Goal: Task Accomplishment & Management: Use online tool/utility

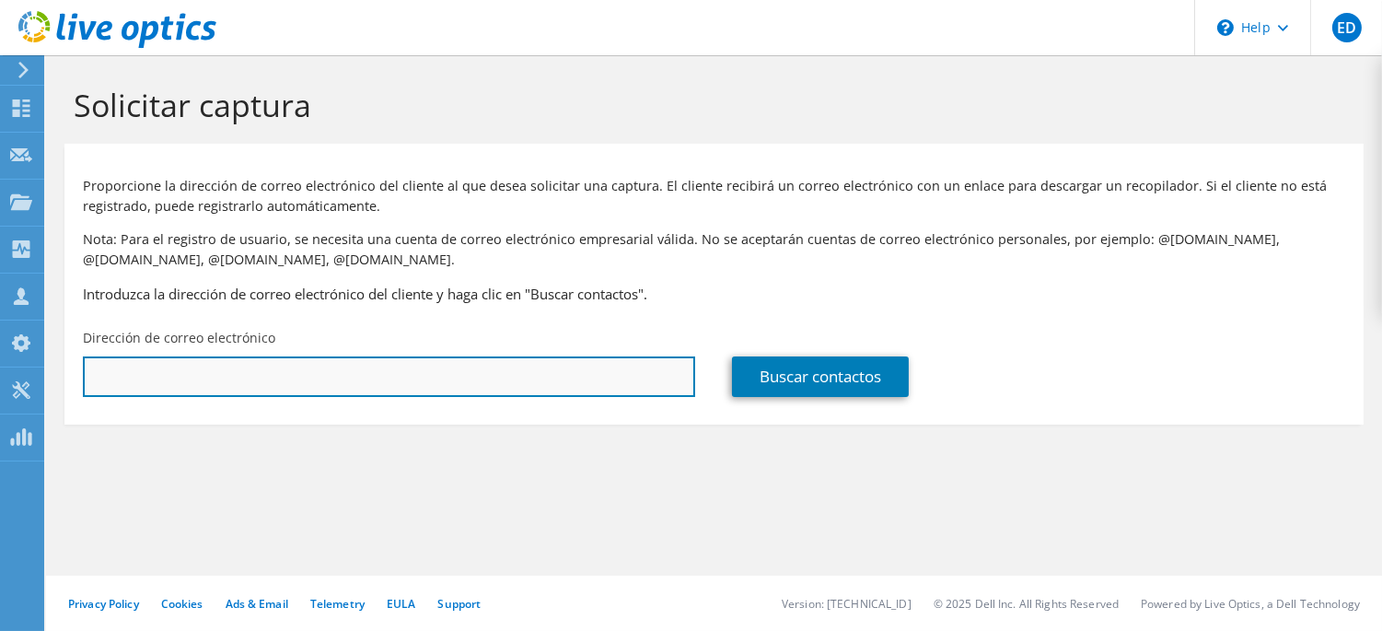
click at [589, 372] on input "text" at bounding box center [389, 376] width 612 height 41
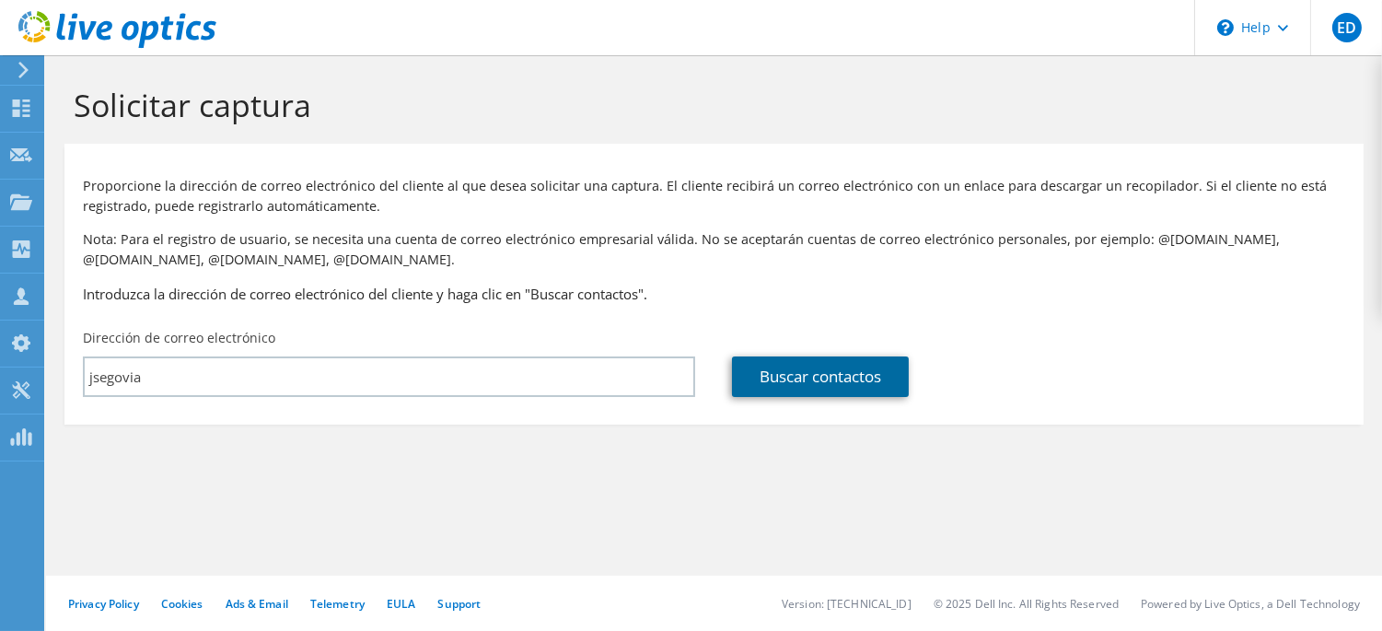
click at [742, 364] on link "Buscar contactos" at bounding box center [820, 376] width 177 height 41
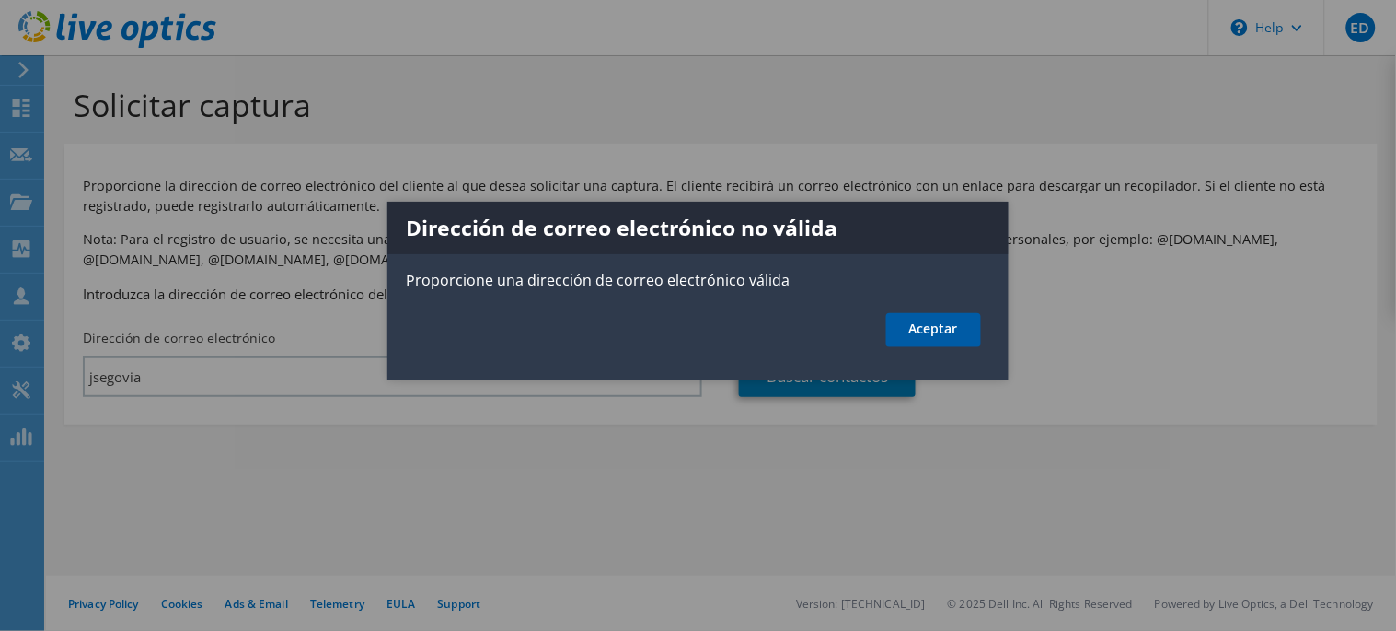
click at [944, 314] on link "Aceptar" at bounding box center [933, 330] width 95 height 34
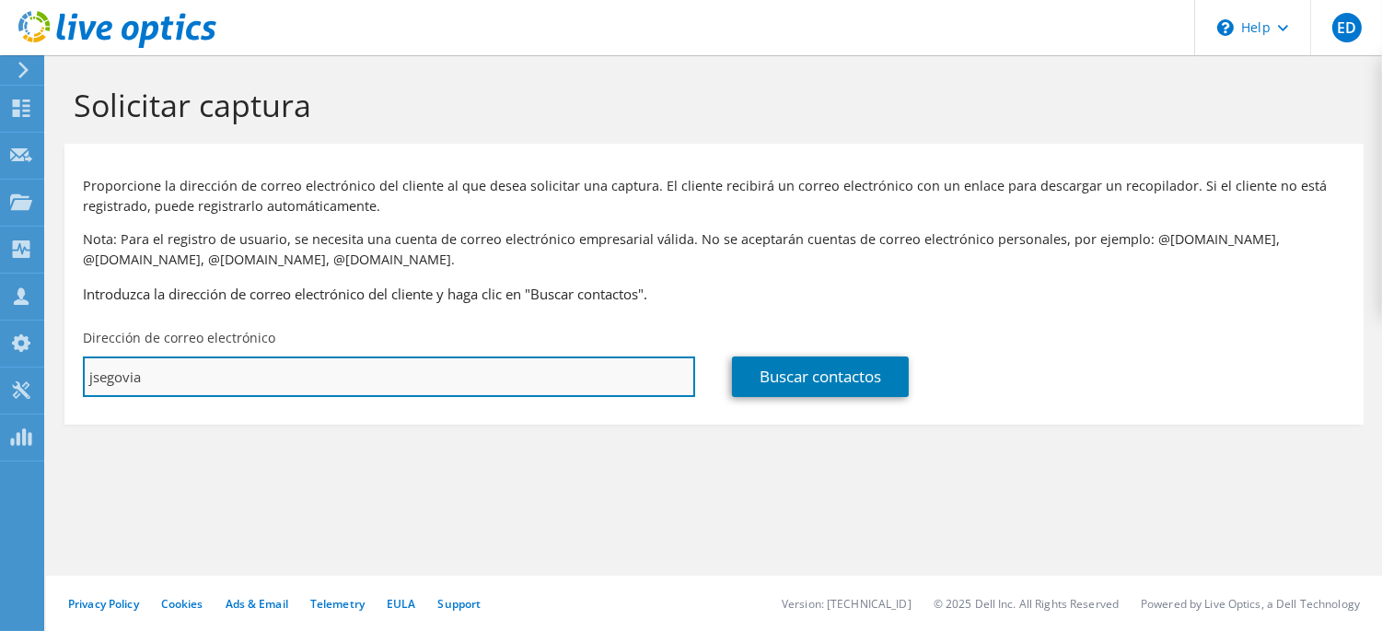
click at [163, 381] on input "jsegovia" at bounding box center [389, 376] width 612 height 41
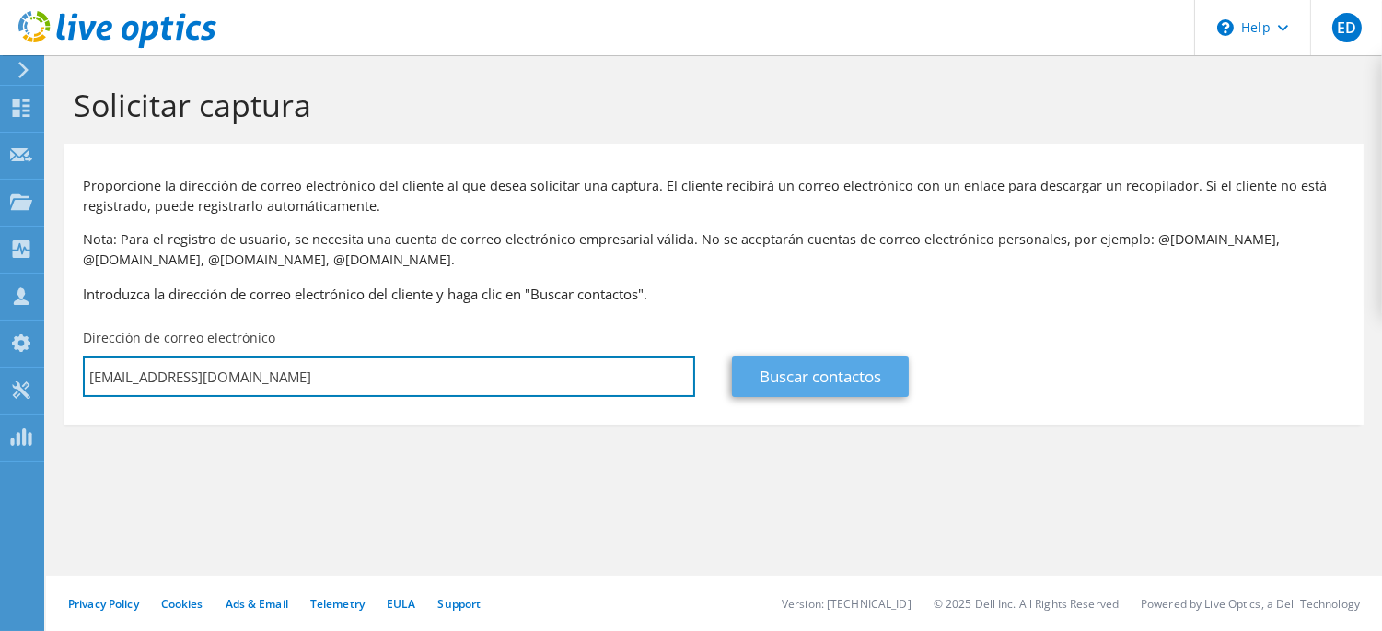
type input "[EMAIL_ADDRESS][DOMAIN_NAME]"
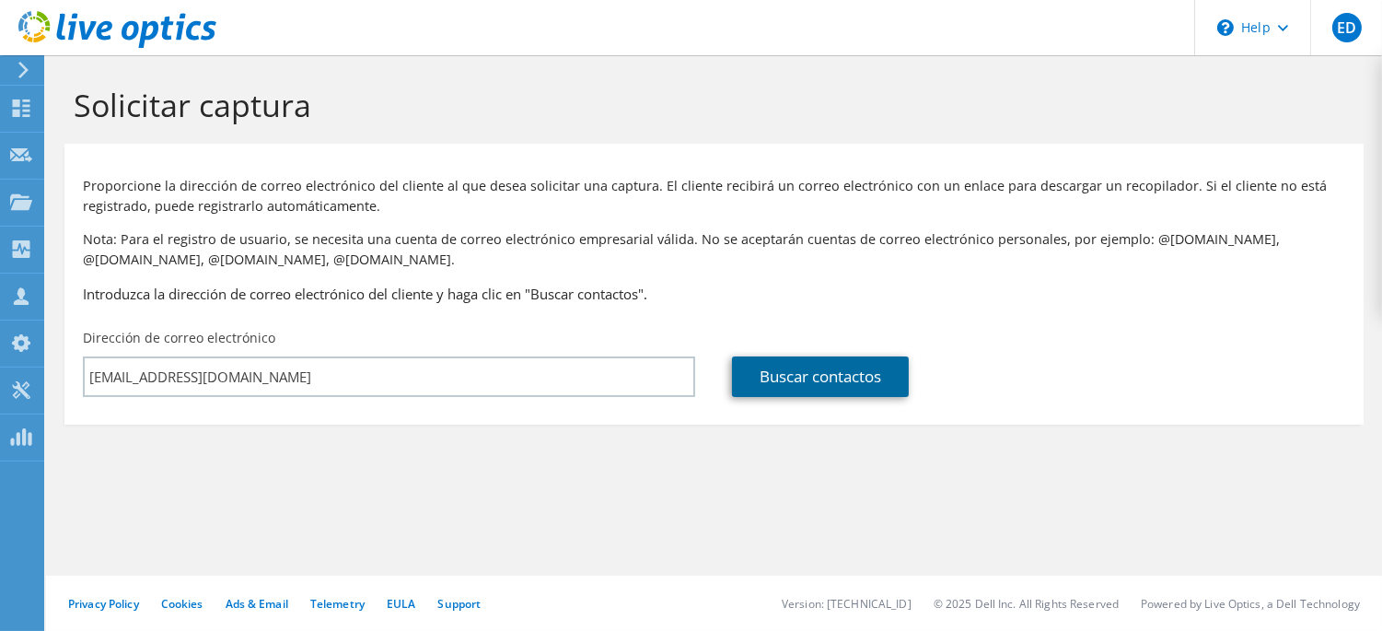
click at [824, 361] on link "Buscar contactos" at bounding box center [820, 376] width 177 height 41
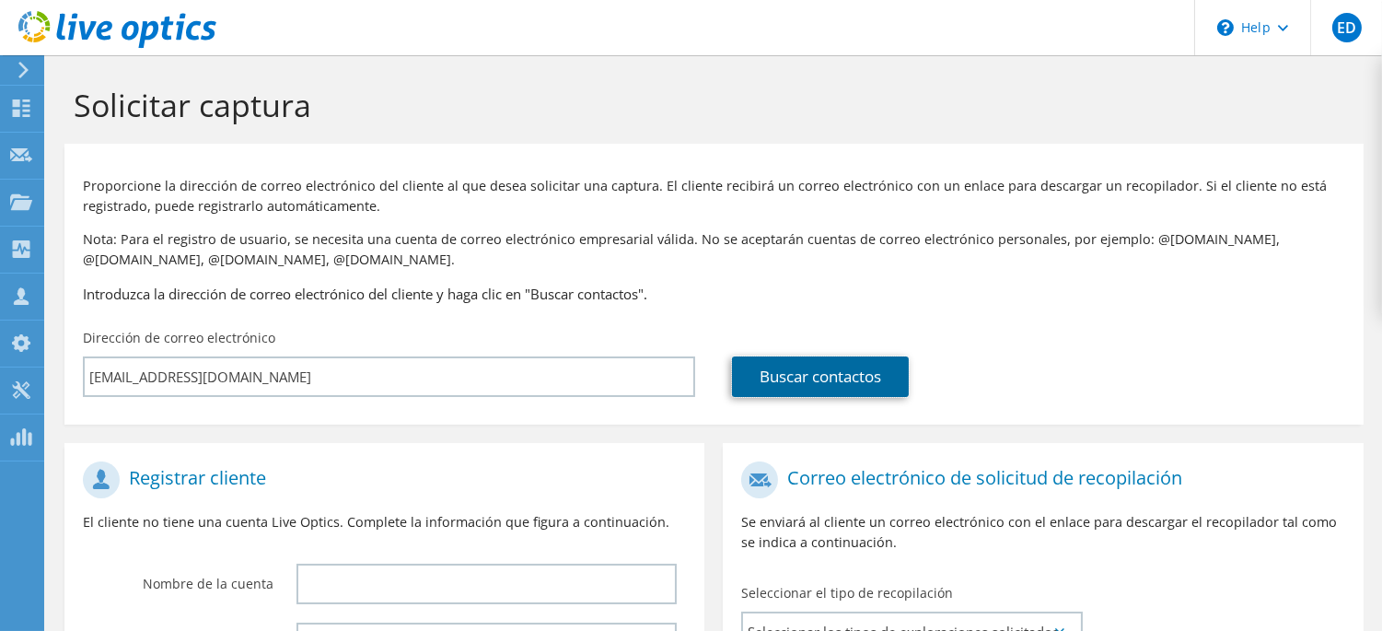
scroll to position [439, 0]
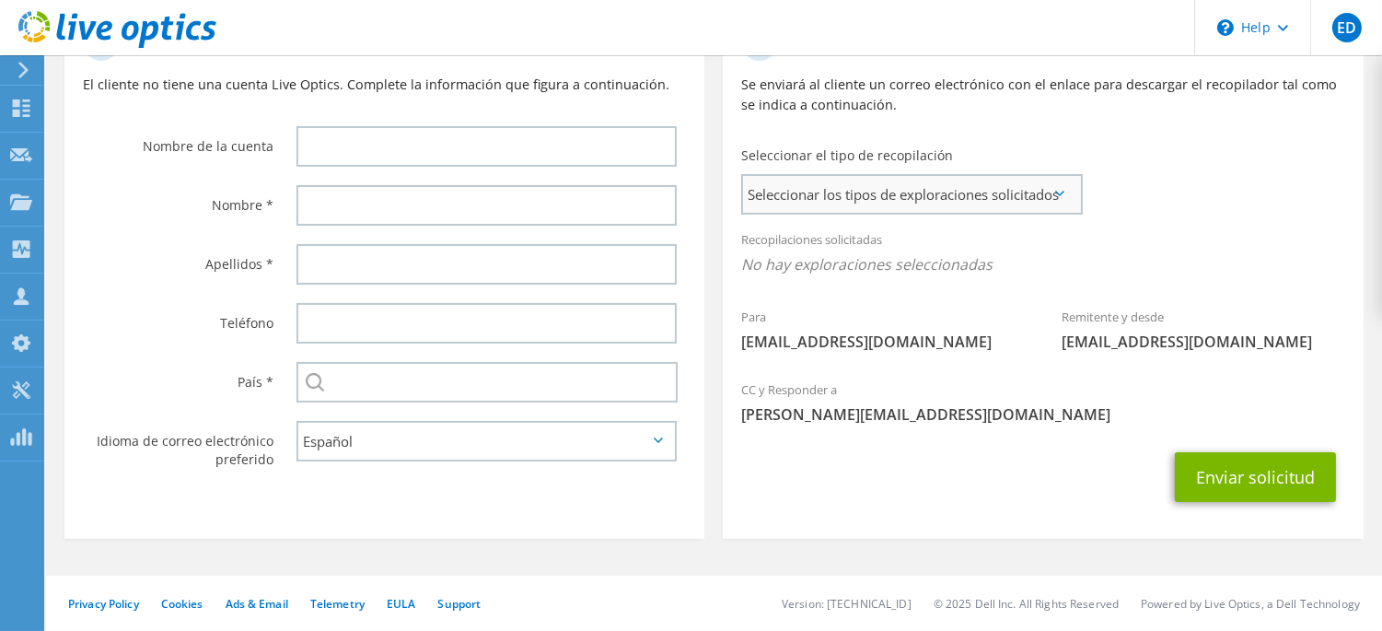
click at [986, 198] on span "Seleccionar los tipos de exploraciones solicitados" at bounding box center [911, 194] width 337 height 37
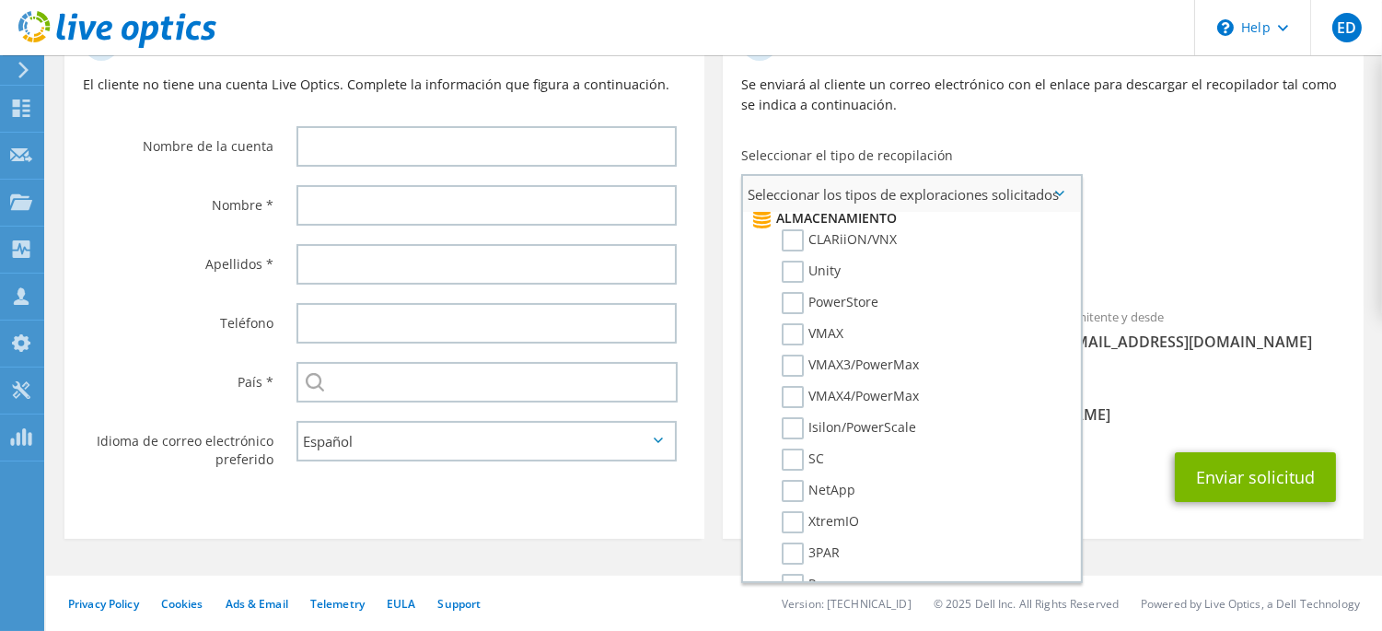
scroll to position [336, 0]
click at [793, 413] on label "Isilon/PowerScale" at bounding box center [848, 424] width 134 height 22
click at [0, 0] on input "Isilon/PowerScale" at bounding box center [0, 0] width 0 height 0
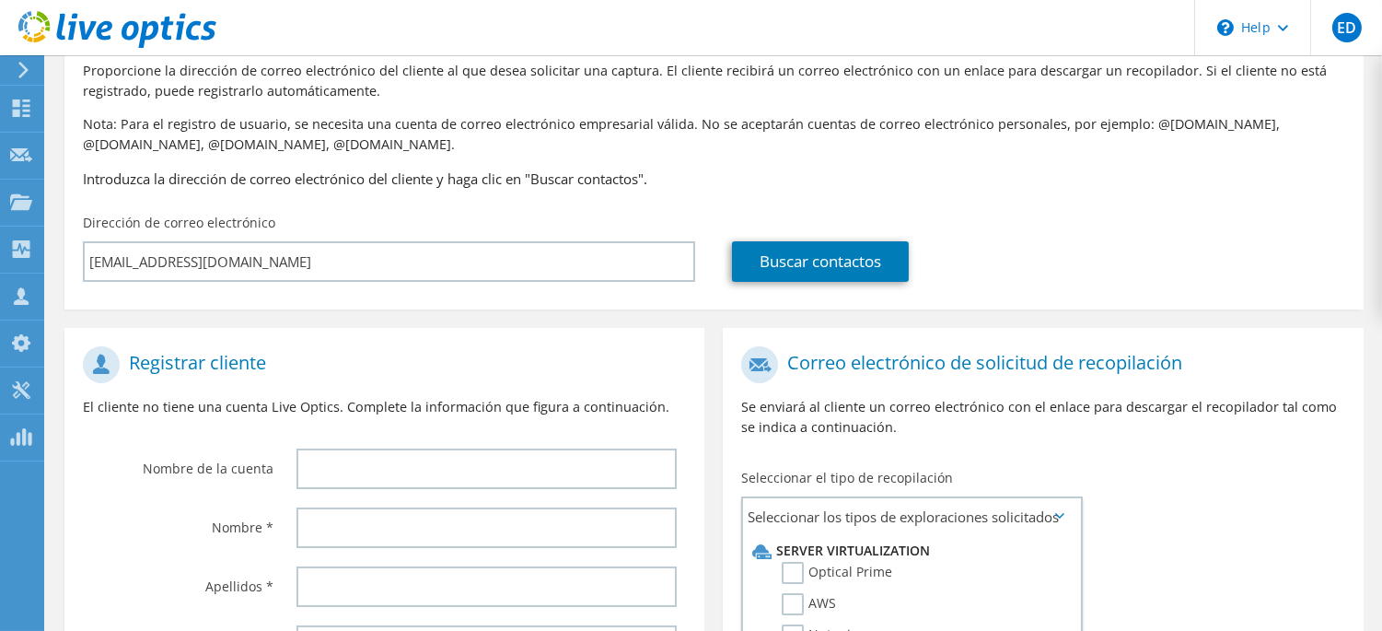
scroll to position [0, 0]
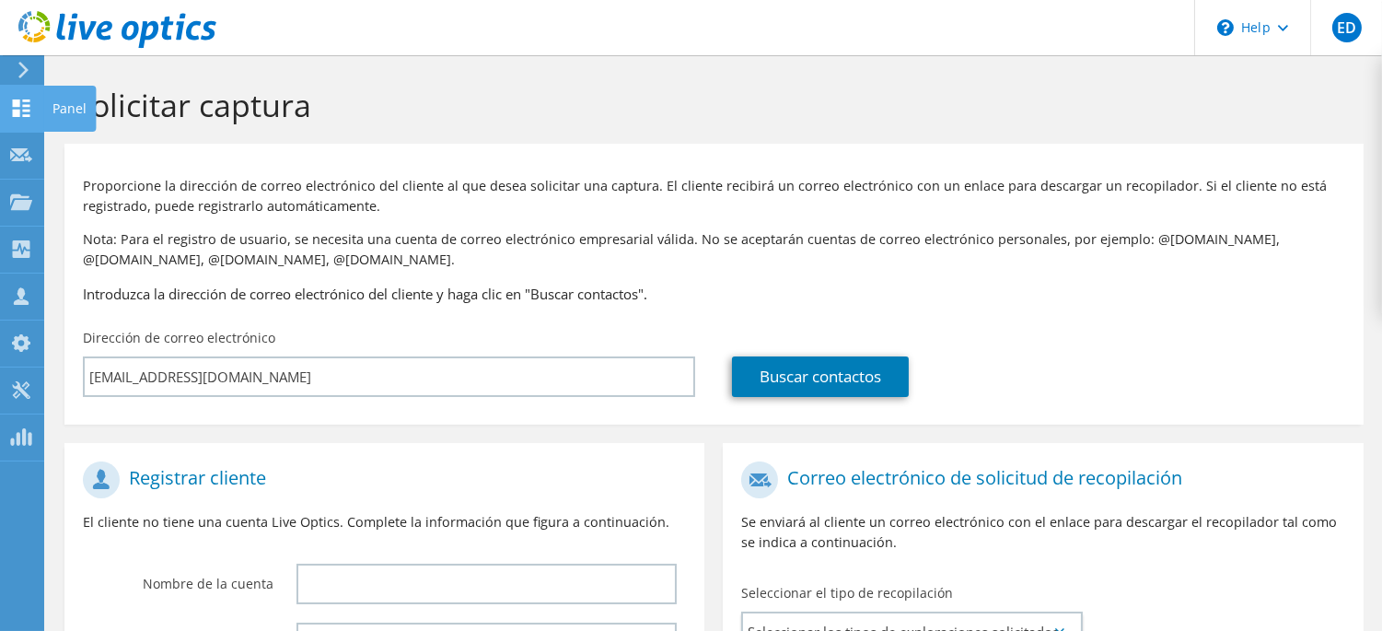
click at [19, 107] on icon at bounding box center [21, 107] width 22 height 17
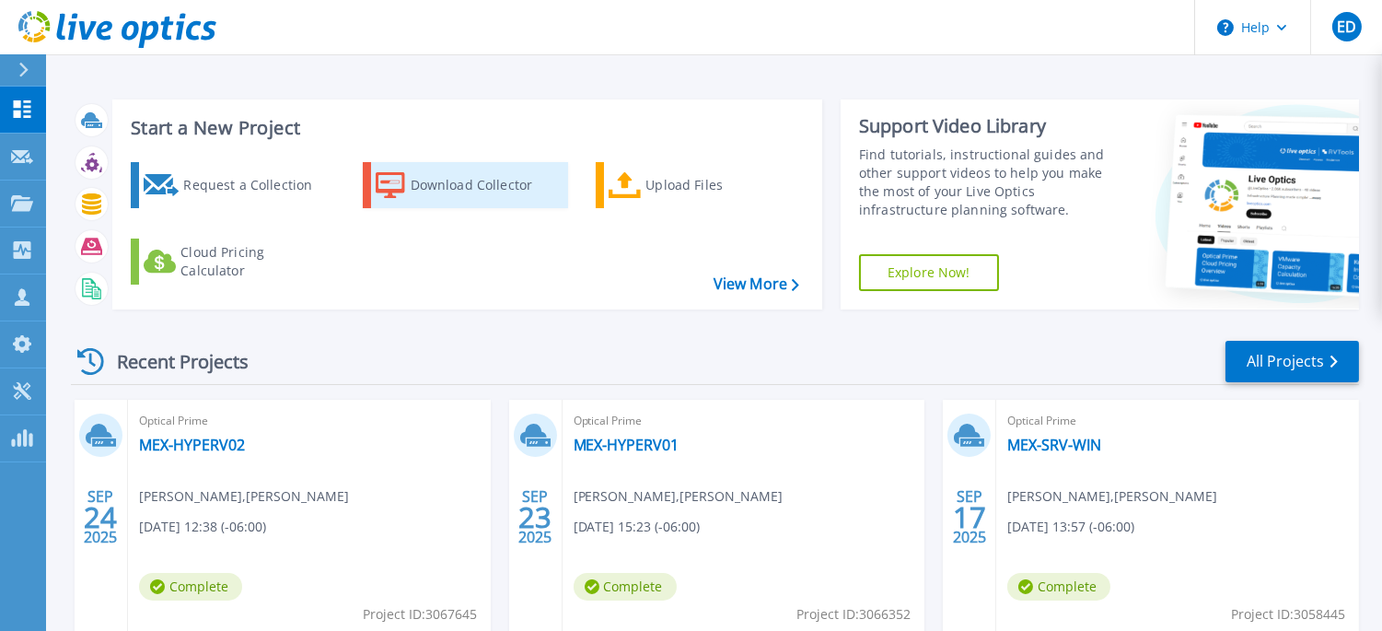
click at [480, 186] on div "Download Collector" at bounding box center [484, 185] width 147 height 37
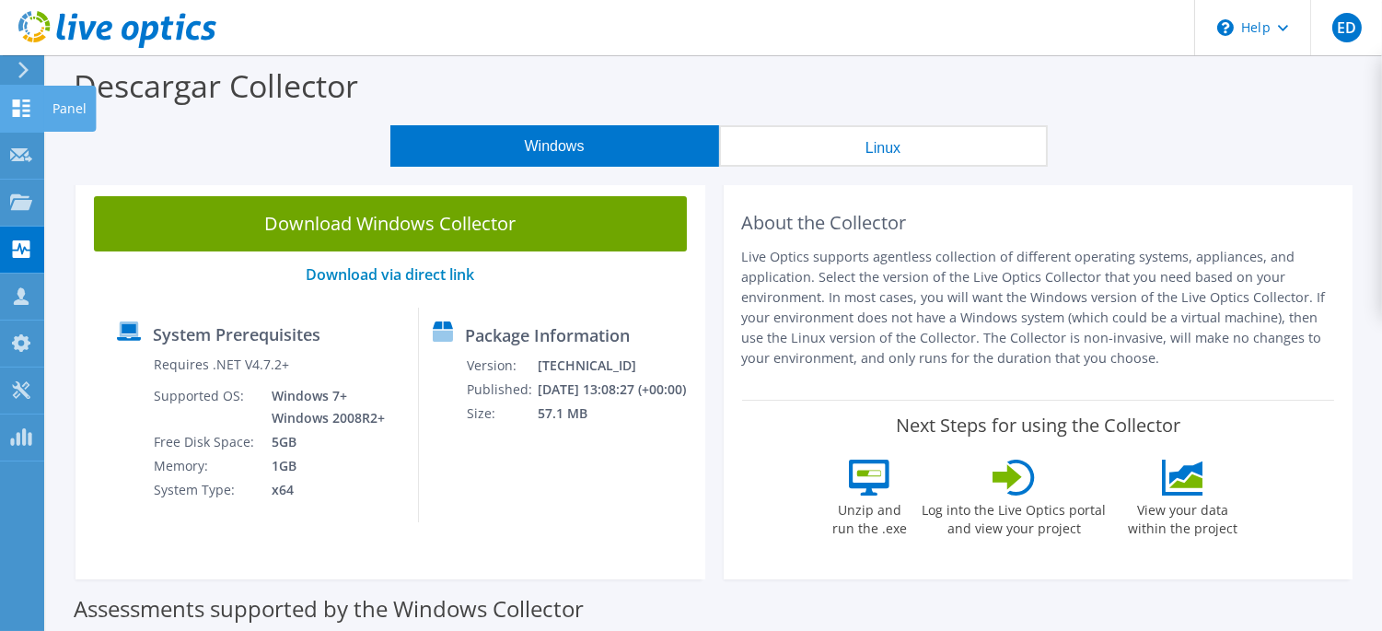
click at [11, 104] on icon at bounding box center [21, 107] width 22 height 17
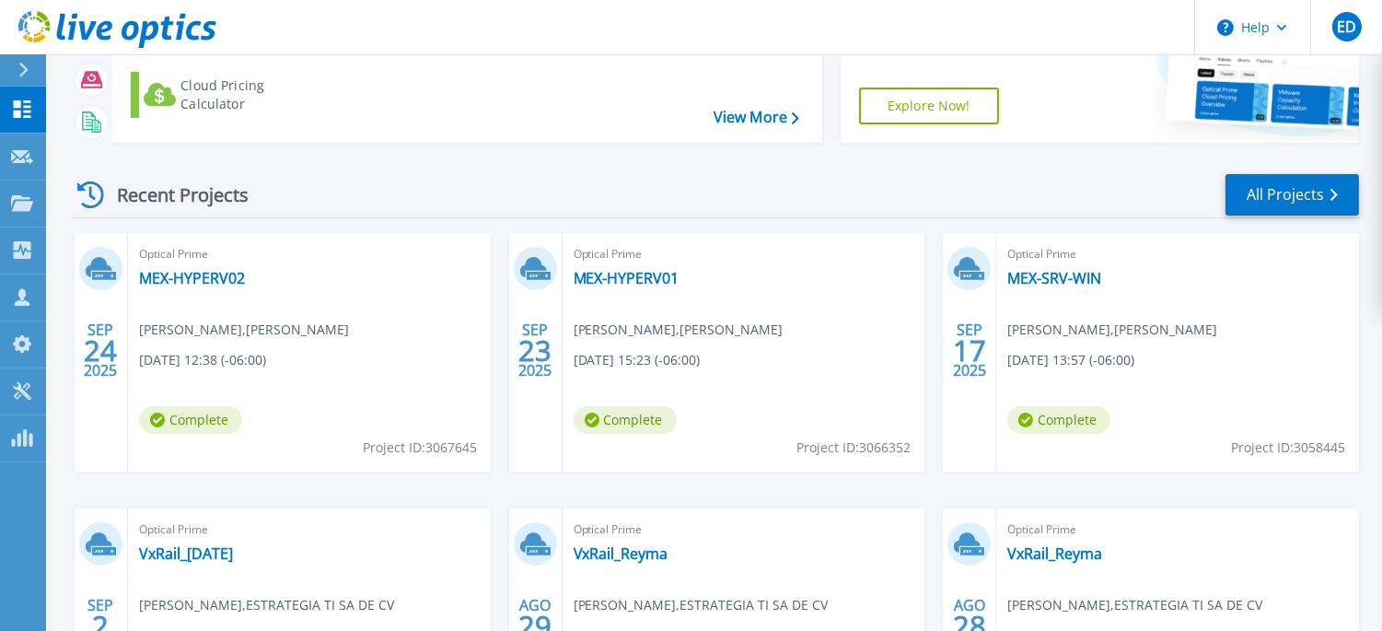
scroll to position [121, 0]
